Goal: Information Seeking & Learning: Learn about a topic

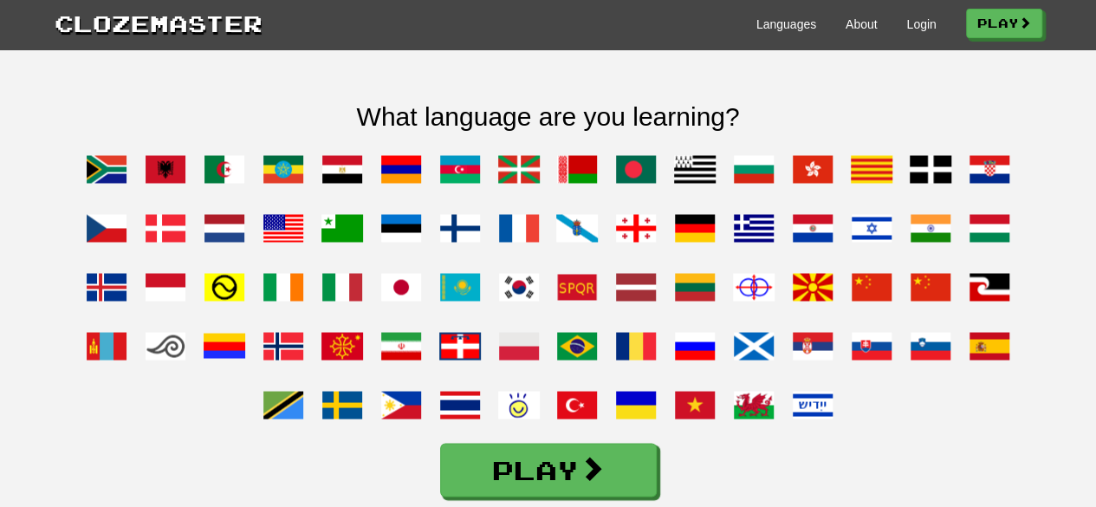
scroll to position [1351, 0]
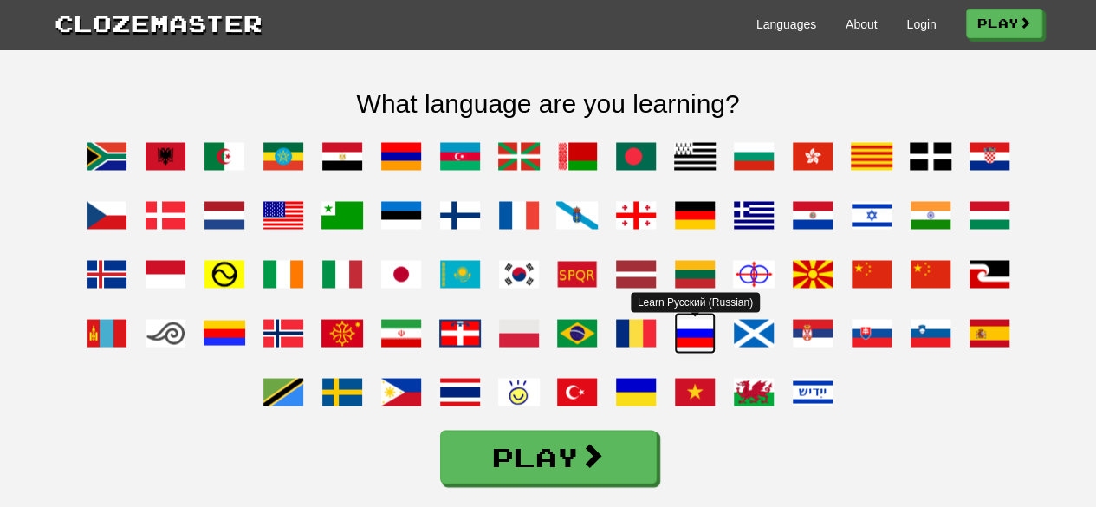
click at [688, 353] on span at bounding box center [695, 333] width 42 height 42
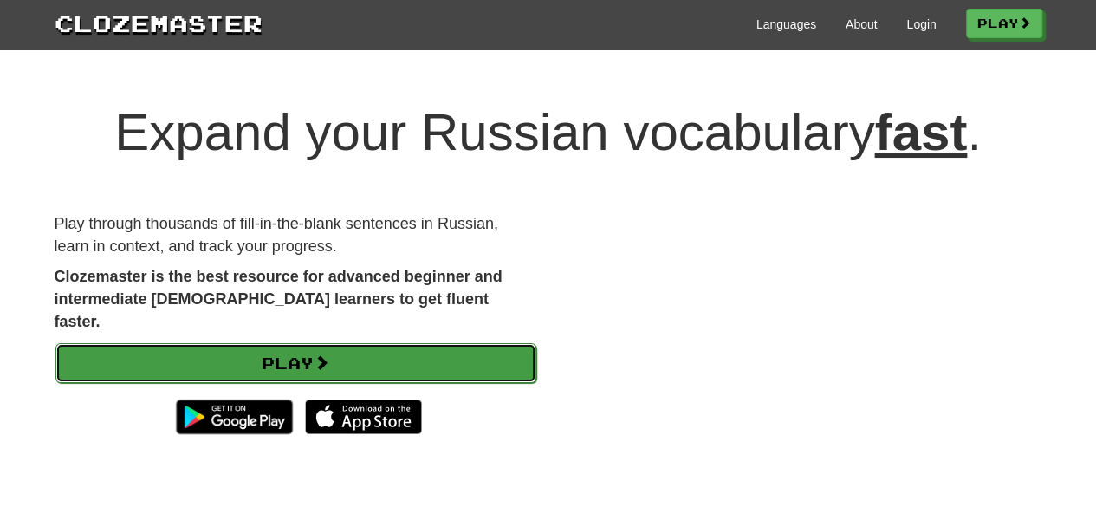
click at [463, 343] on link "Play" at bounding box center [295, 363] width 481 height 40
